Goal: Task Accomplishment & Management: Use online tool/utility

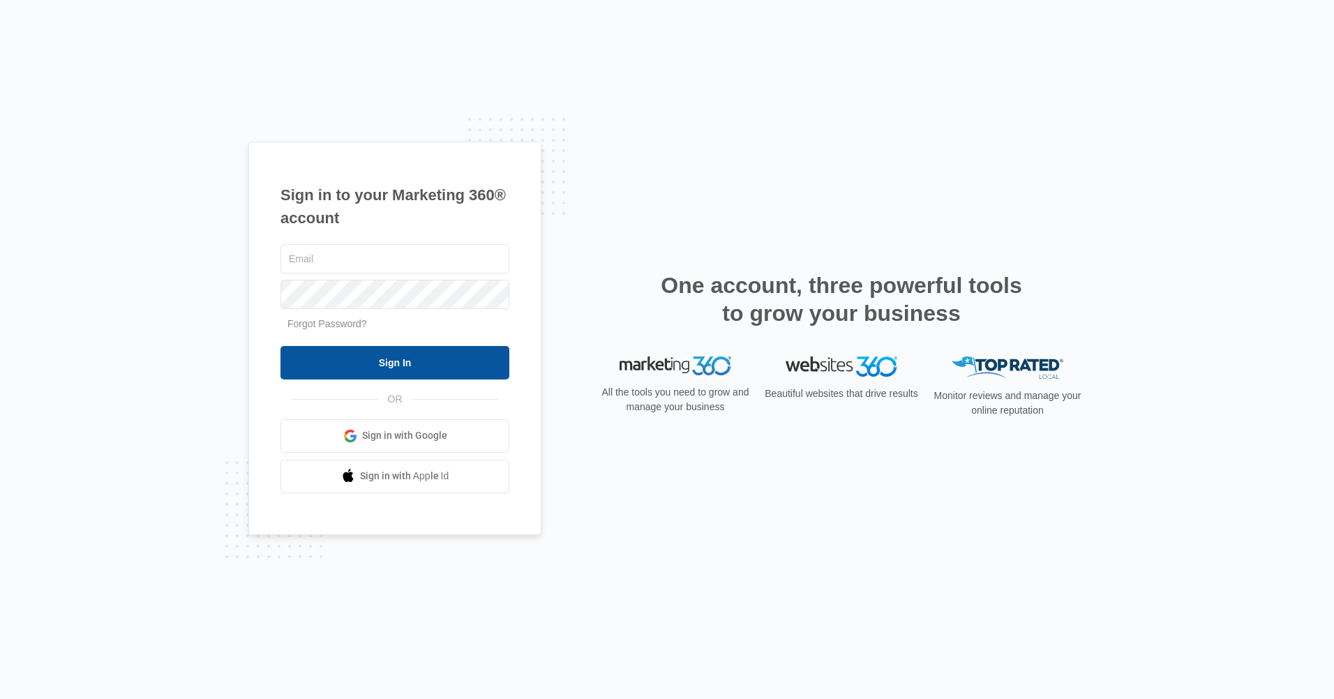
type input "[EMAIL_ADDRESS][DOMAIN_NAME]"
click at [360, 361] on input "Sign In" at bounding box center [395, 363] width 229 height 34
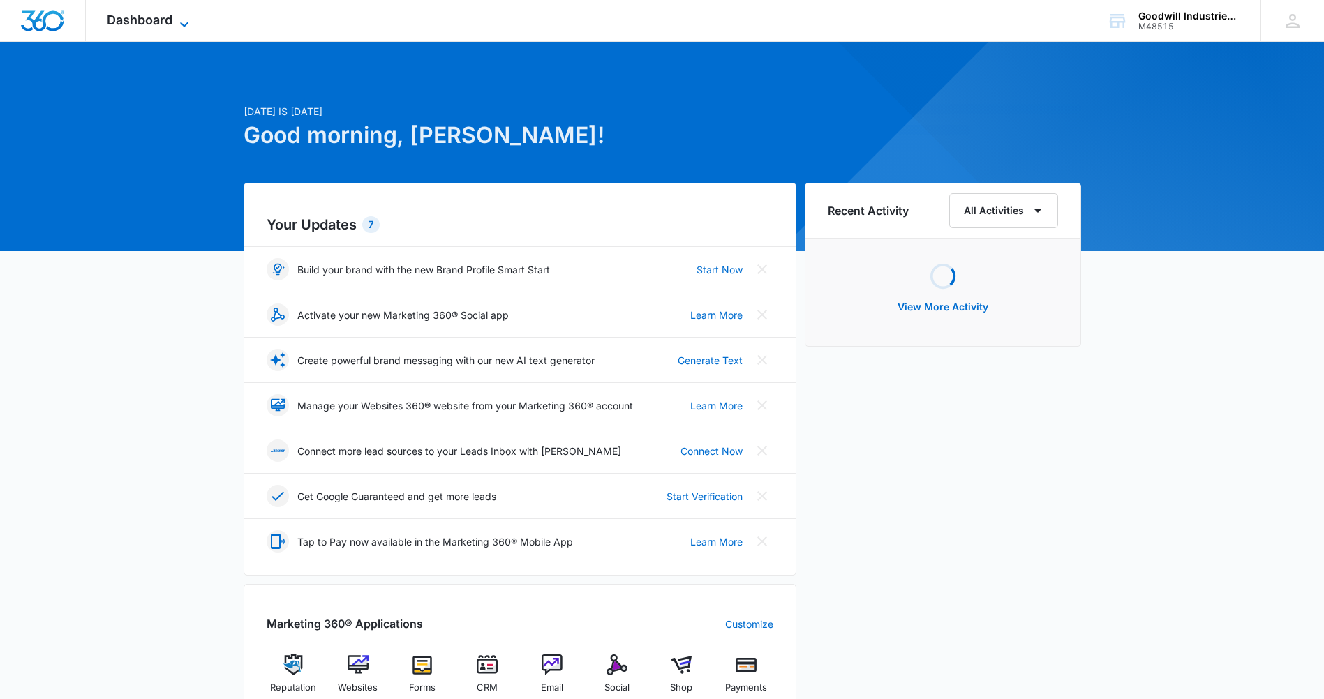
click at [172, 22] on span "Dashboard" at bounding box center [140, 20] width 66 height 15
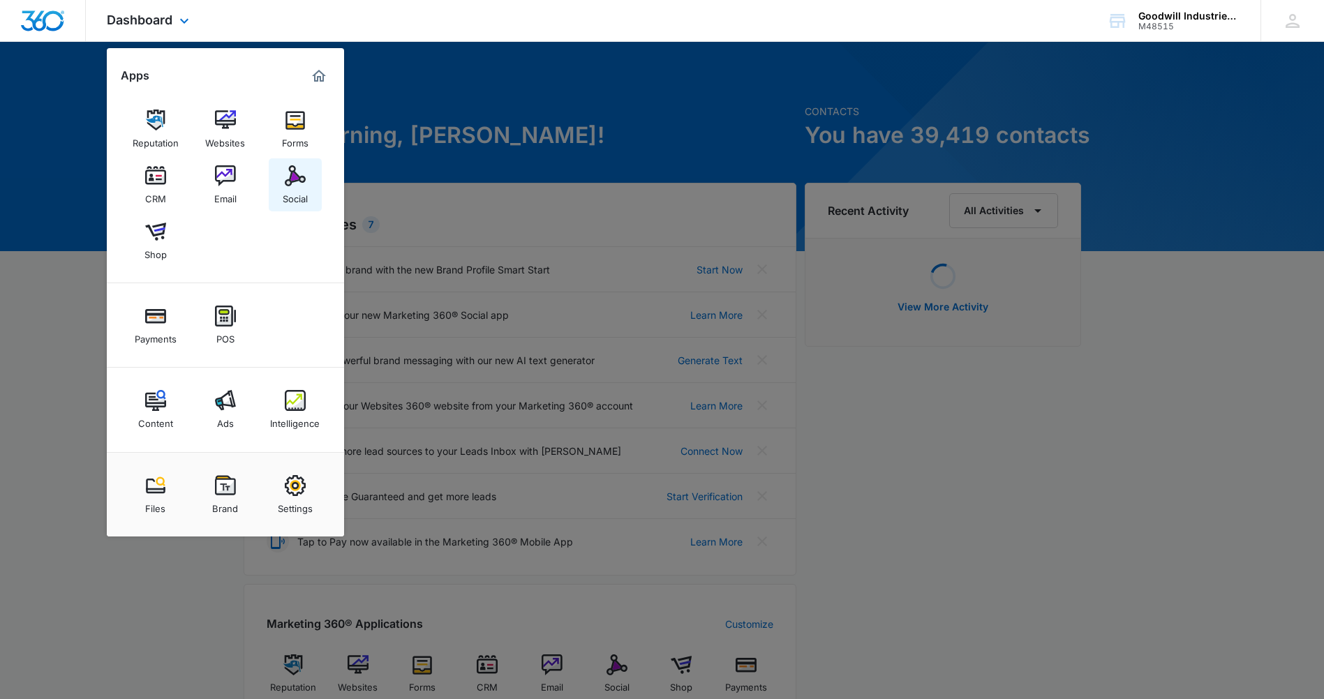
click at [303, 188] on div "Social" at bounding box center [295, 195] width 25 height 18
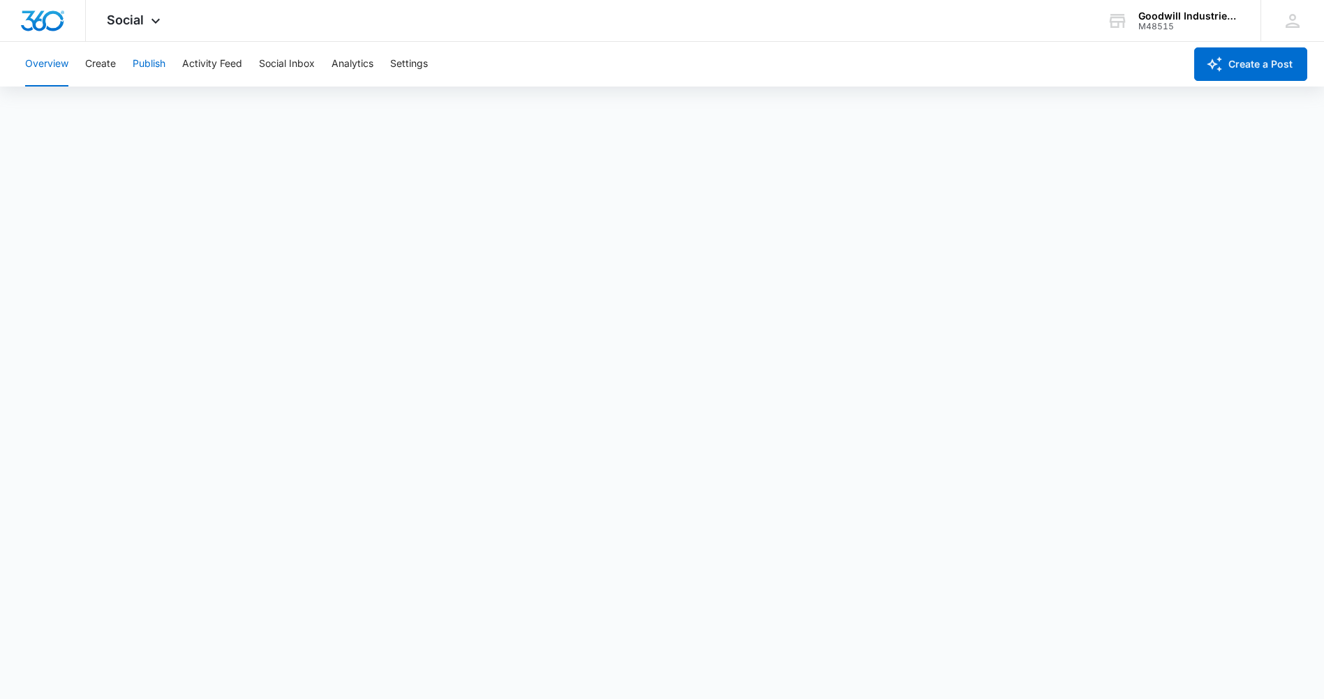
click at [144, 61] on button "Publish" at bounding box center [149, 64] width 33 height 45
